Goal: Task Accomplishment & Management: Complete application form

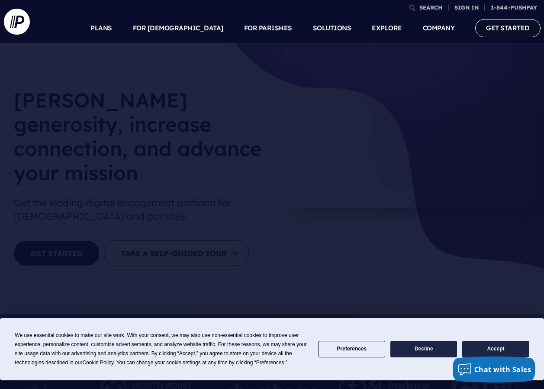
click at [493, 28] on link "GET STARTED" at bounding box center [507, 28] width 65 height 18
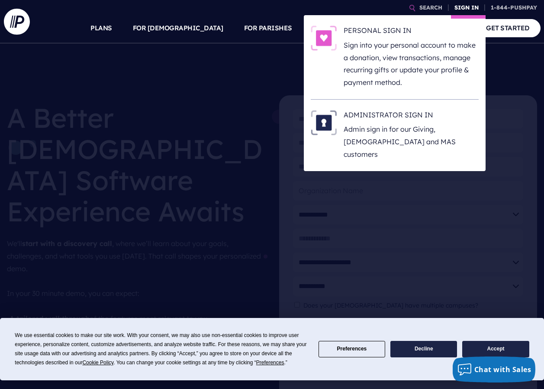
click at [462, 7] on link "SIGN IN" at bounding box center [466, 7] width 31 height 15
click at [464, 9] on link "SIGN IN" at bounding box center [466, 7] width 31 height 15
